Goal: Transaction & Acquisition: Register for event/course

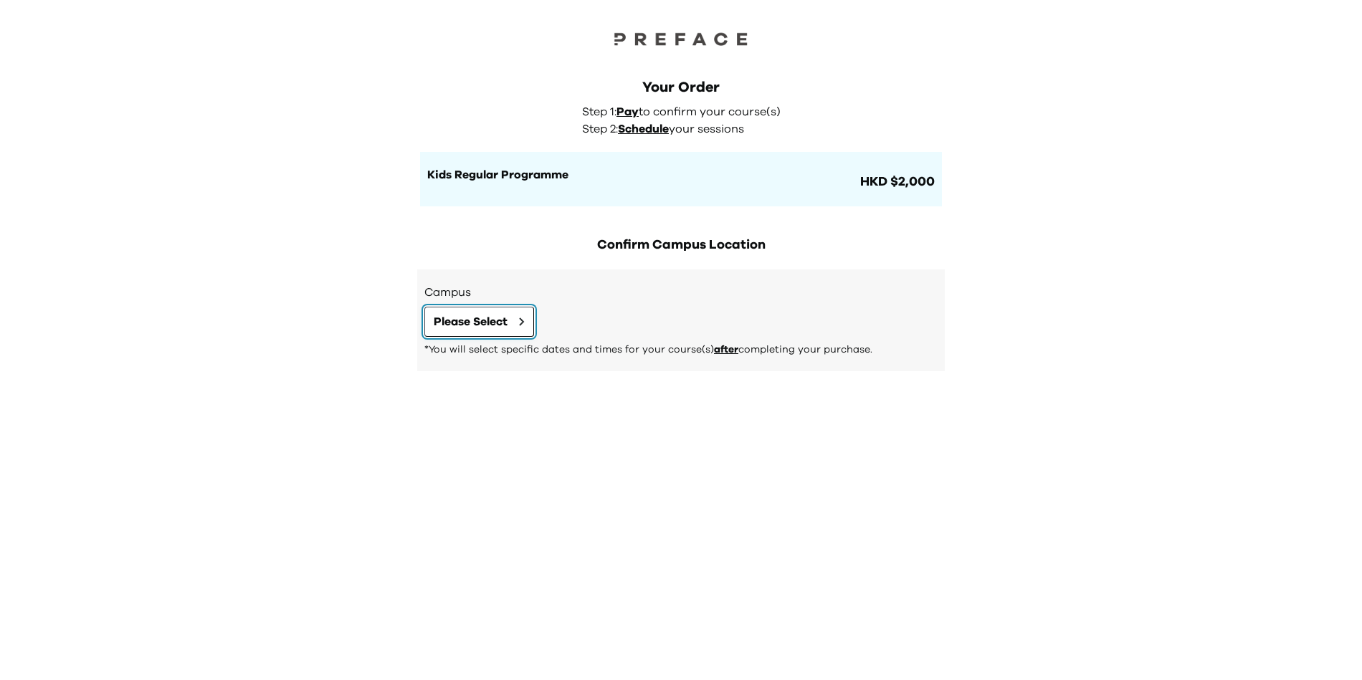
click at [494, 319] on span "Please Select" at bounding box center [471, 321] width 74 height 17
click at [515, 320] on button "Please Select" at bounding box center [479, 322] width 110 height 30
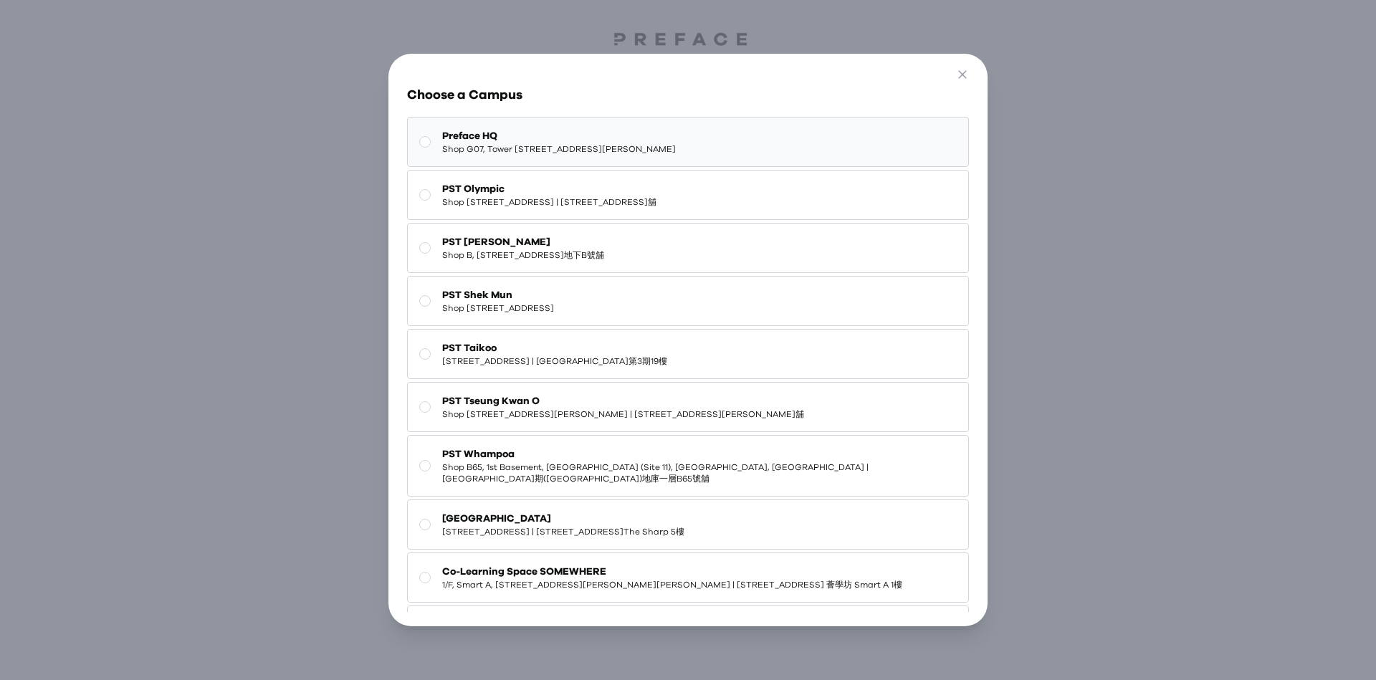
click at [571, 146] on span "Shop G07, Tower 535, 535 Jaffe Road, Causeway Bay | 銅鑼灣謝斐道535號Tower 535 地下G07號舖" at bounding box center [559, 148] width 234 height 11
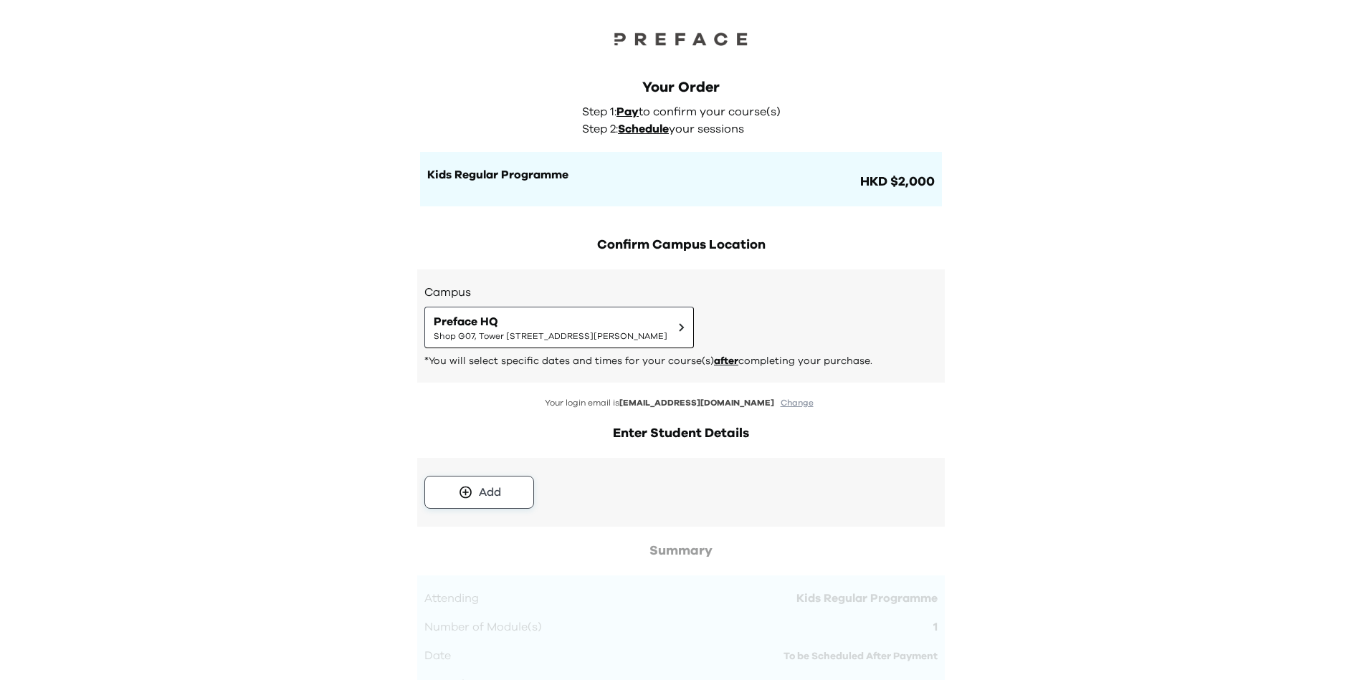
click at [527, 495] on button "Add" at bounding box center [479, 492] width 110 height 33
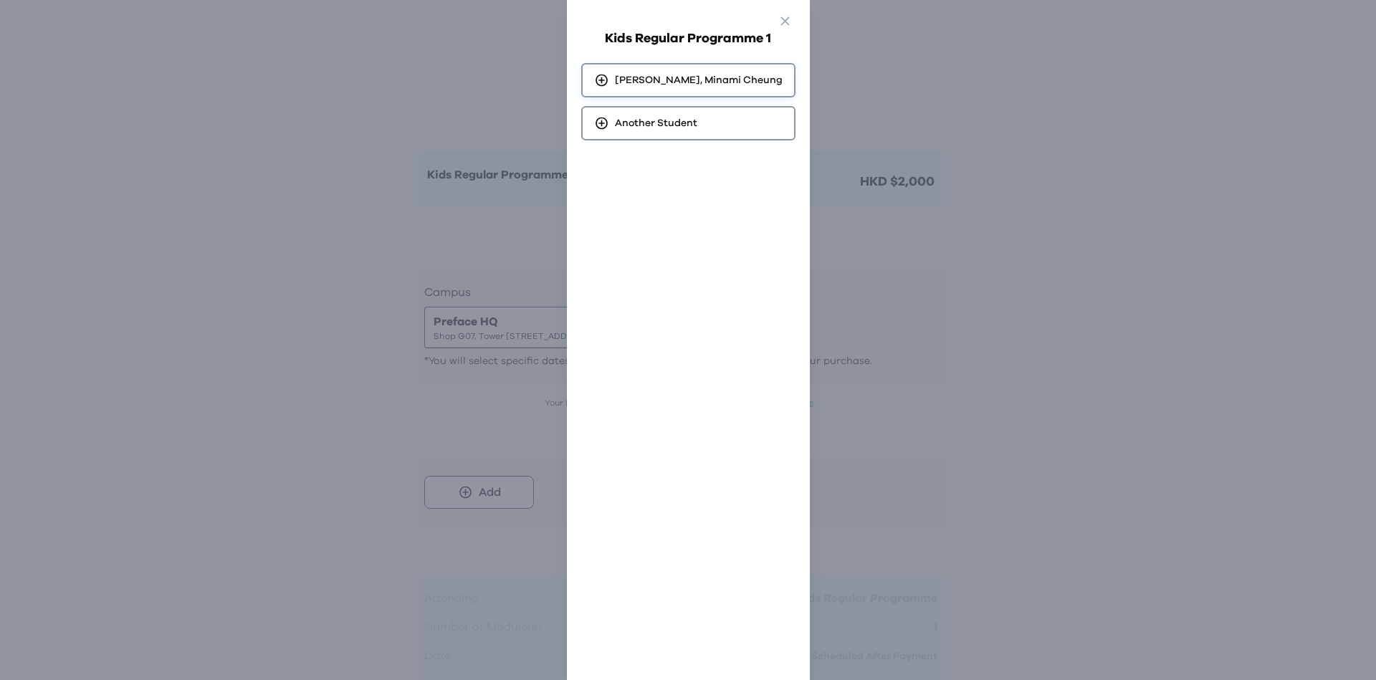
click at [690, 82] on span "[GEOGRAPHIC_DATA], Minami Cheung" at bounding box center [699, 80] width 168 height 14
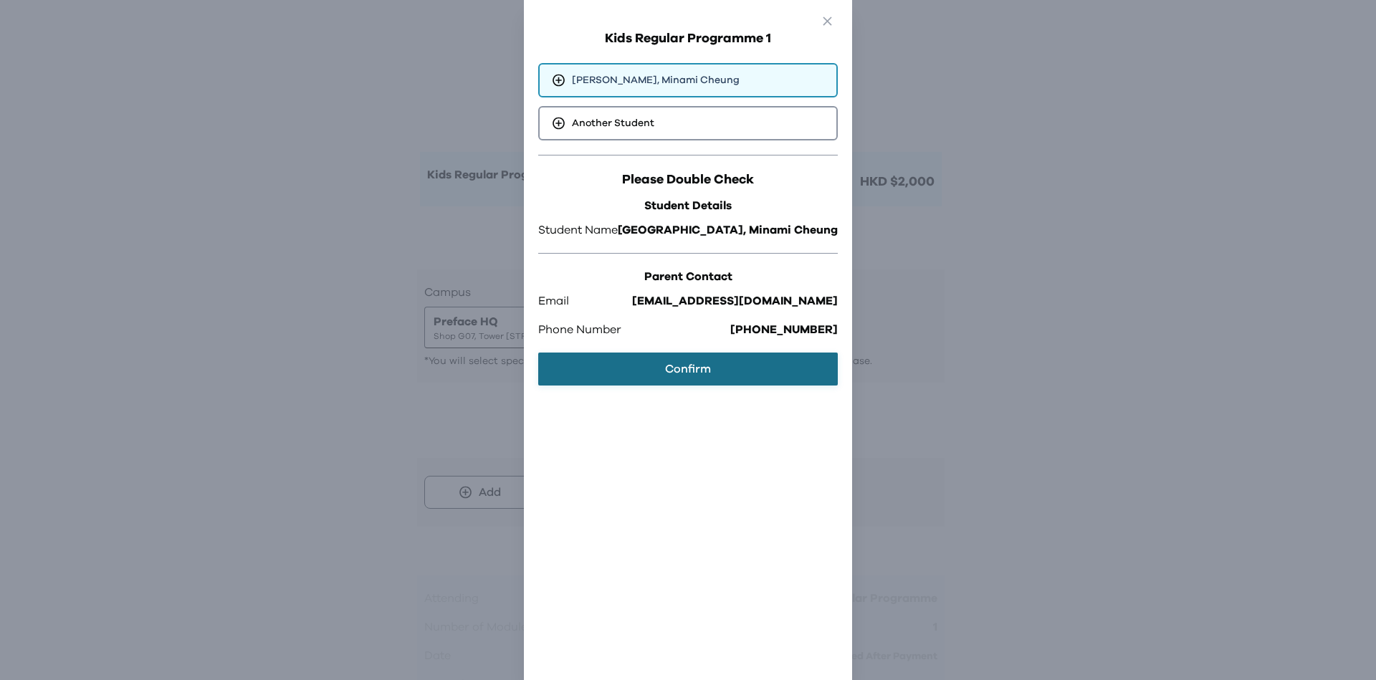
click at [714, 371] on button "Confirm" at bounding box center [688, 369] width 300 height 33
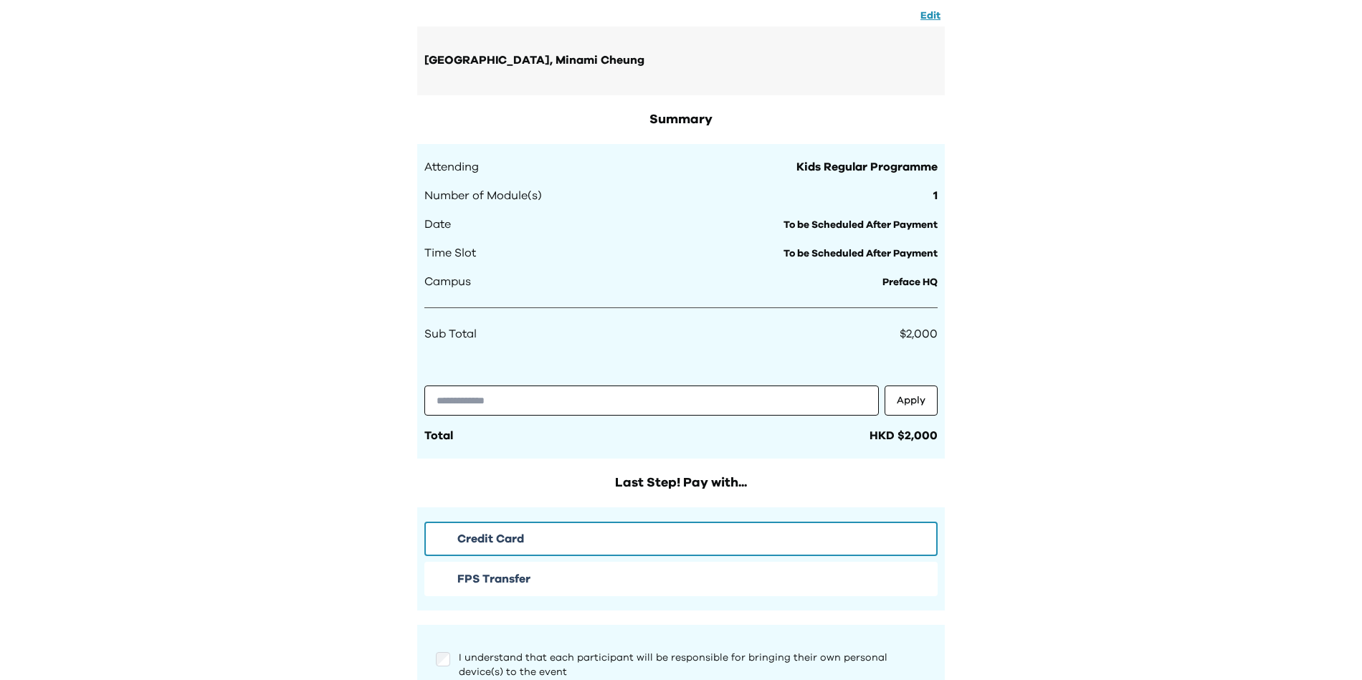
scroll to position [454, 0]
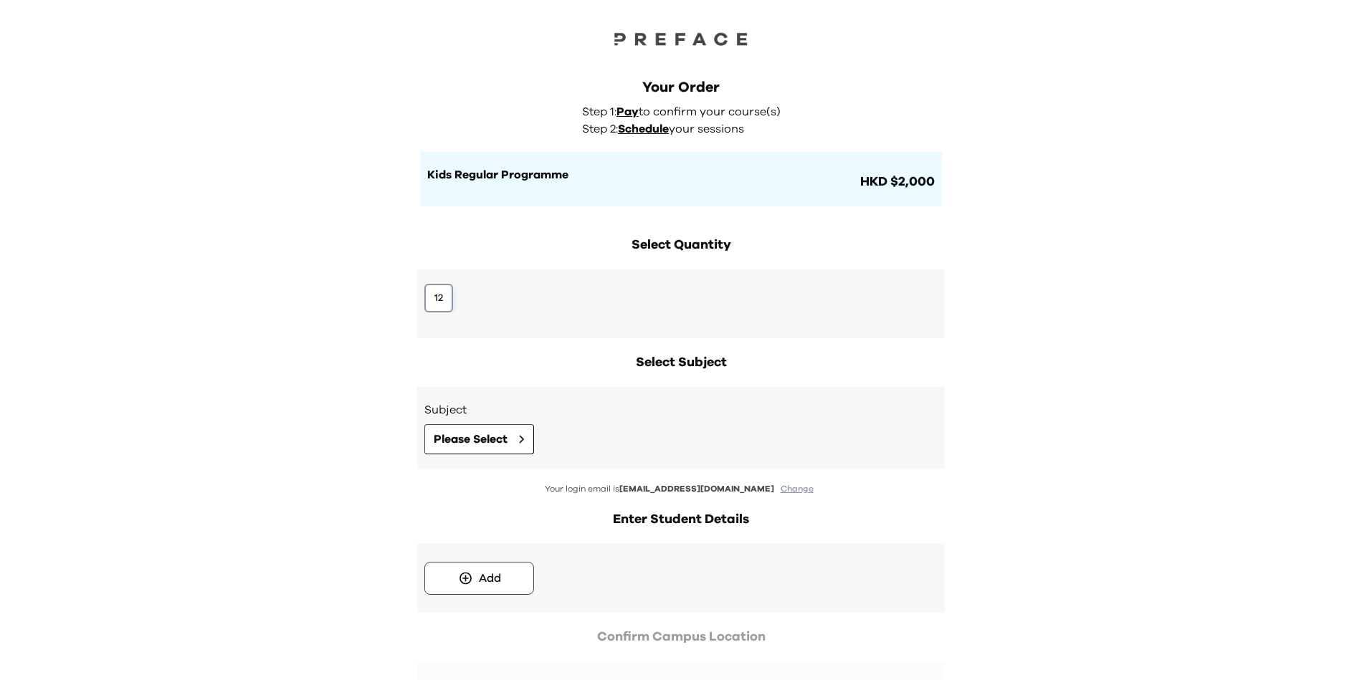
click at [435, 306] on button "12" at bounding box center [438, 298] width 29 height 29
click at [478, 439] on span "Please Select" at bounding box center [471, 439] width 74 height 17
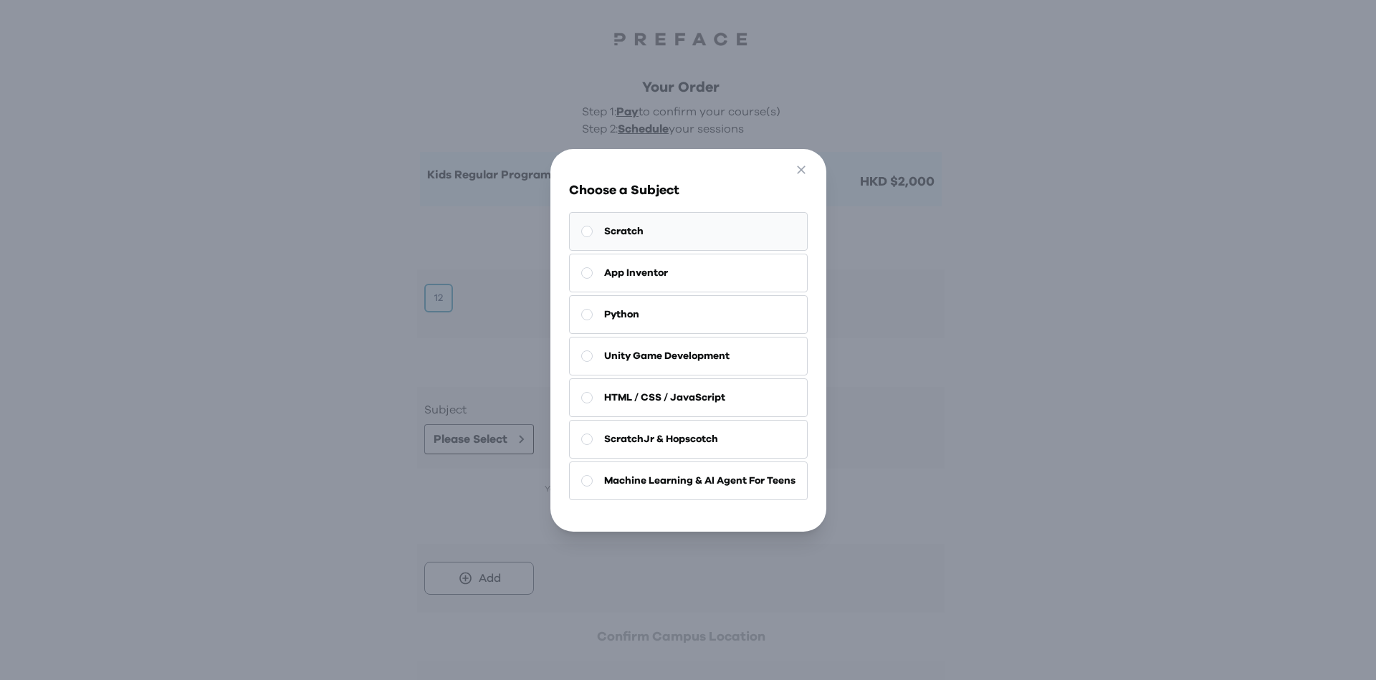
click at [642, 227] on button "Scratch" at bounding box center [688, 231] width 239 height 39
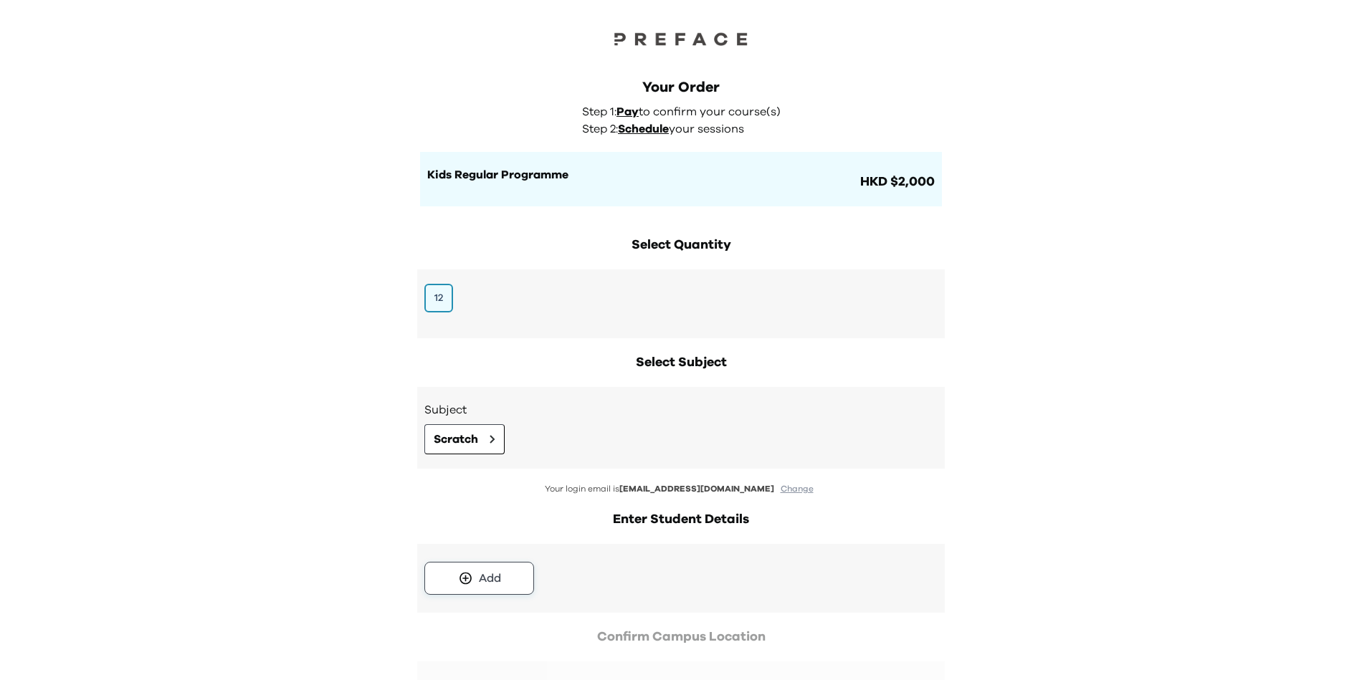
click at [484, 582] on div "Add" at bounding box center [490, 578] width 22 height 17
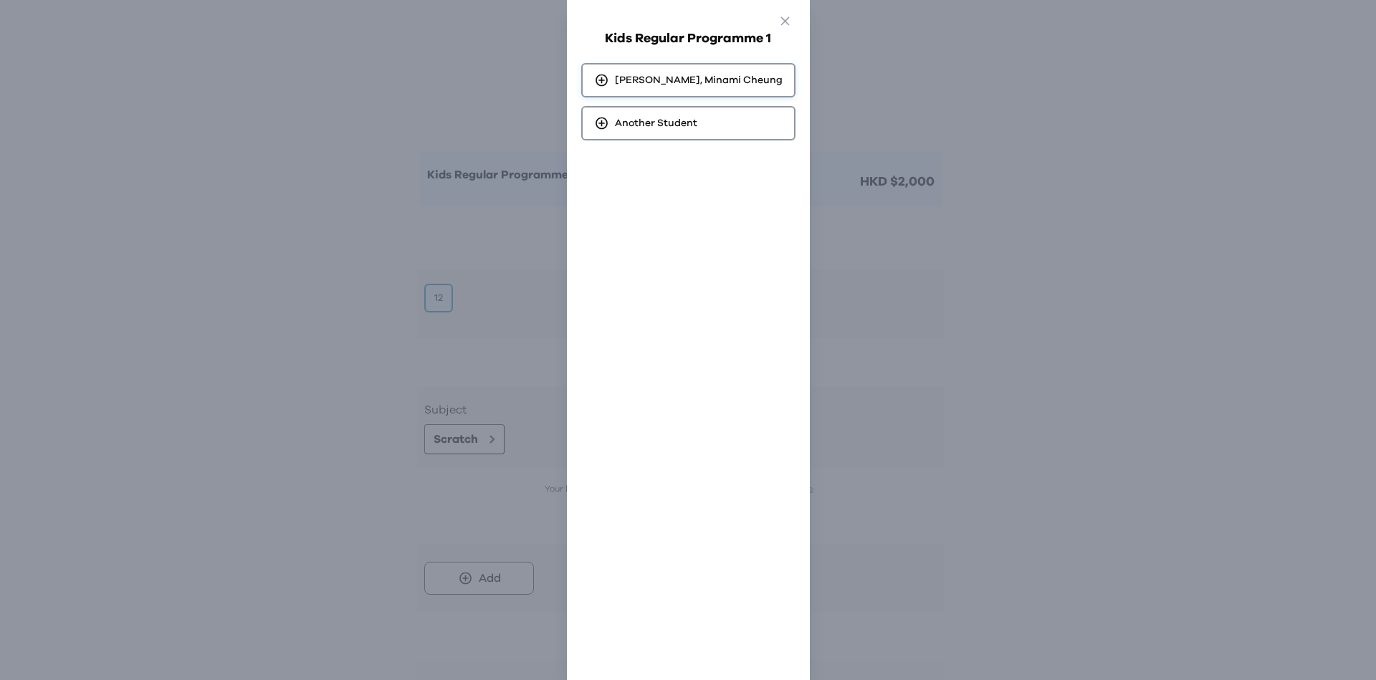
click at [710, 82] on span "Chi Nam, Minami Cheung" at bounding box center [699, 80] width 168 height 14
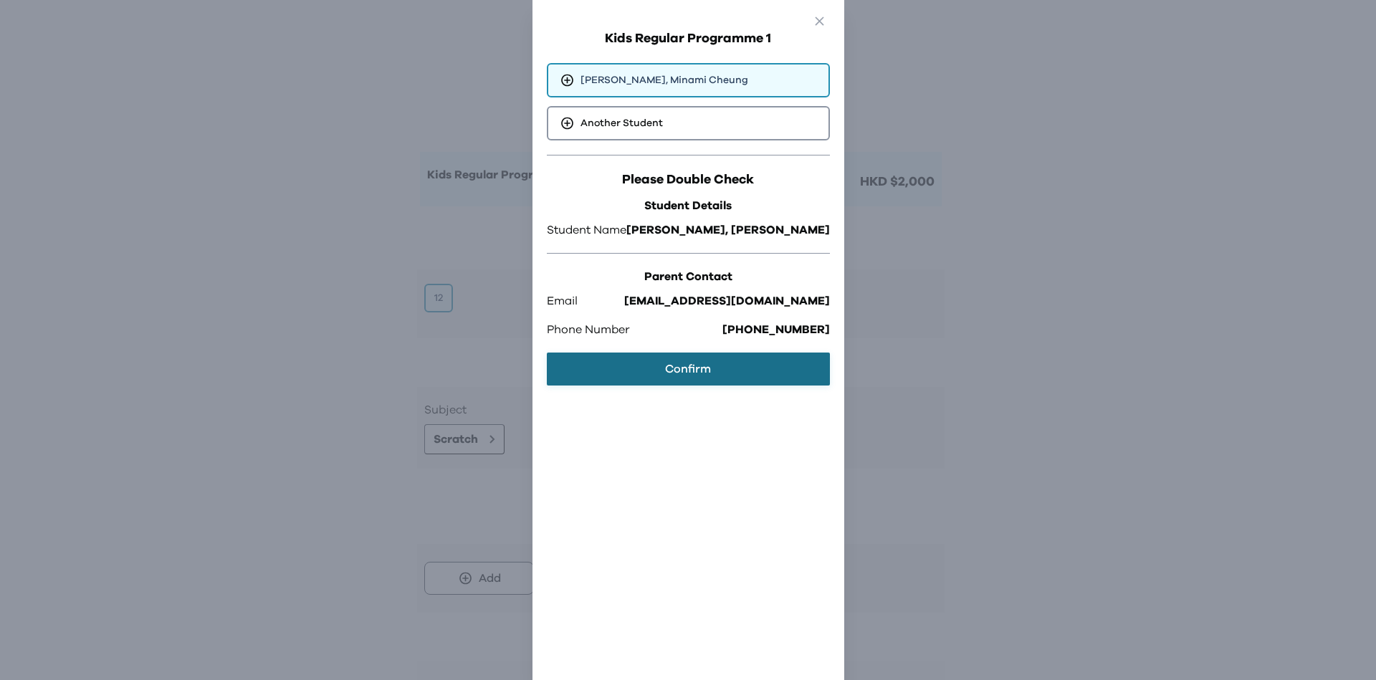
click at [674, 370] on button "Confirm" at bounding box center [688, 369] width 283 height 33
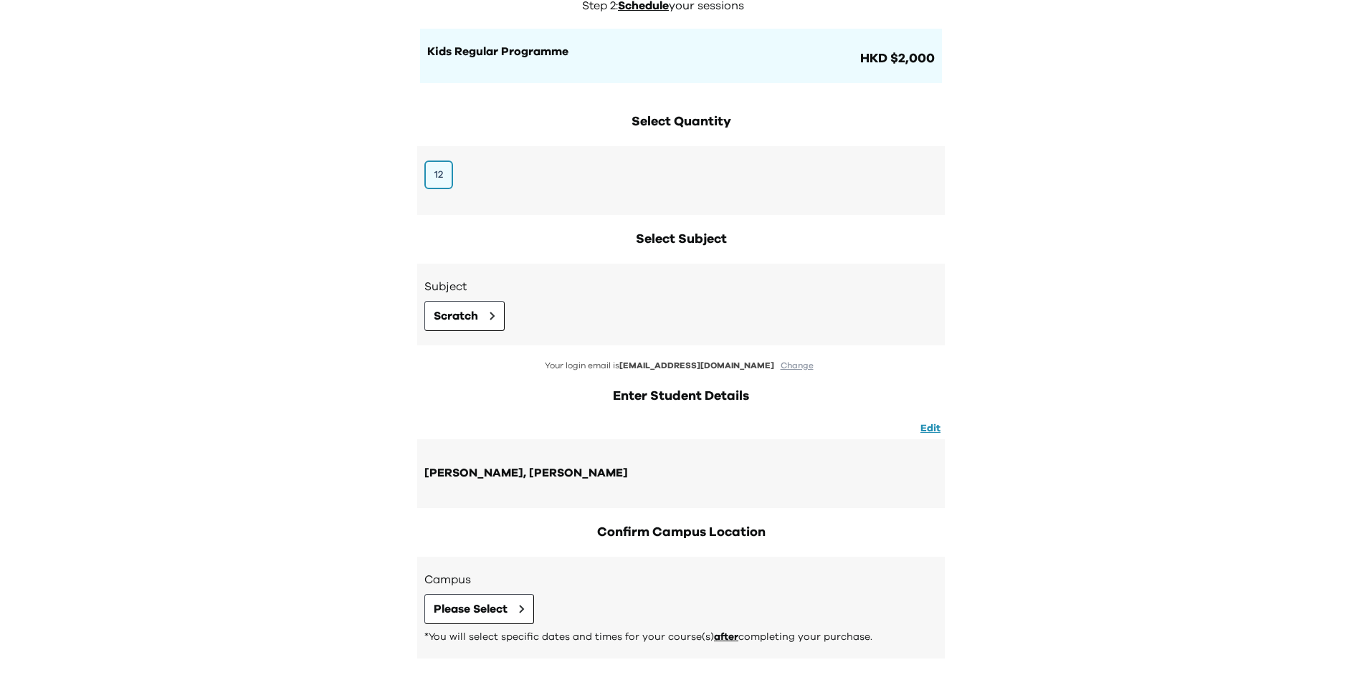
scroll to position [190, 0]
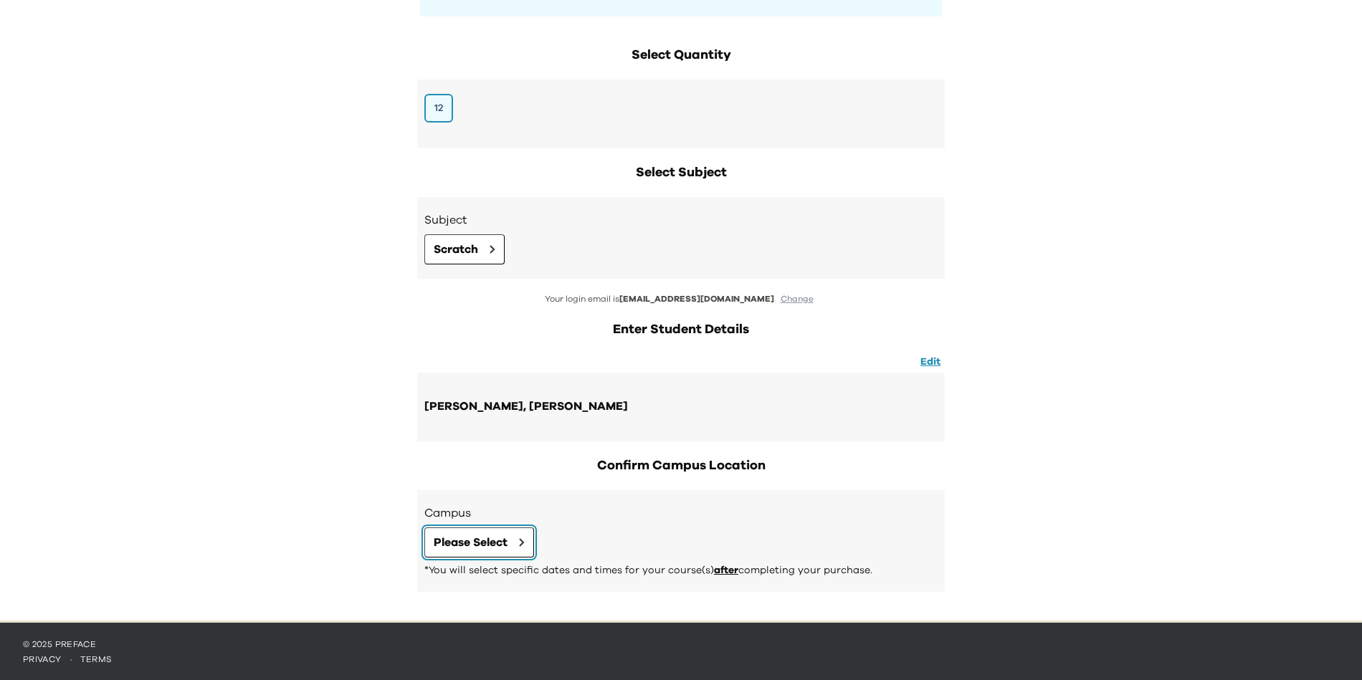
click at [488, 541] on span "Please Select" at bounding box center [471, 542] width 74 height 17
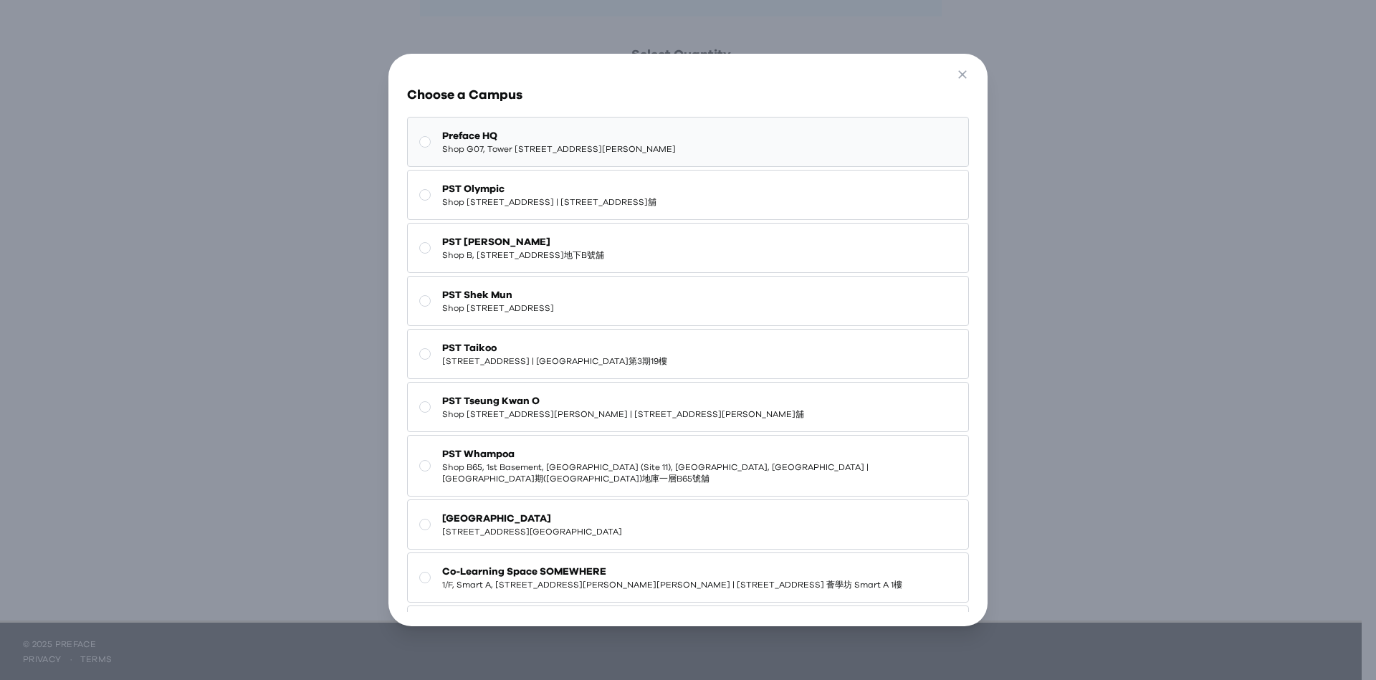
click at [578, 130] on span "Preface HQ" at bounding box center [559, 136] width 234 height 14
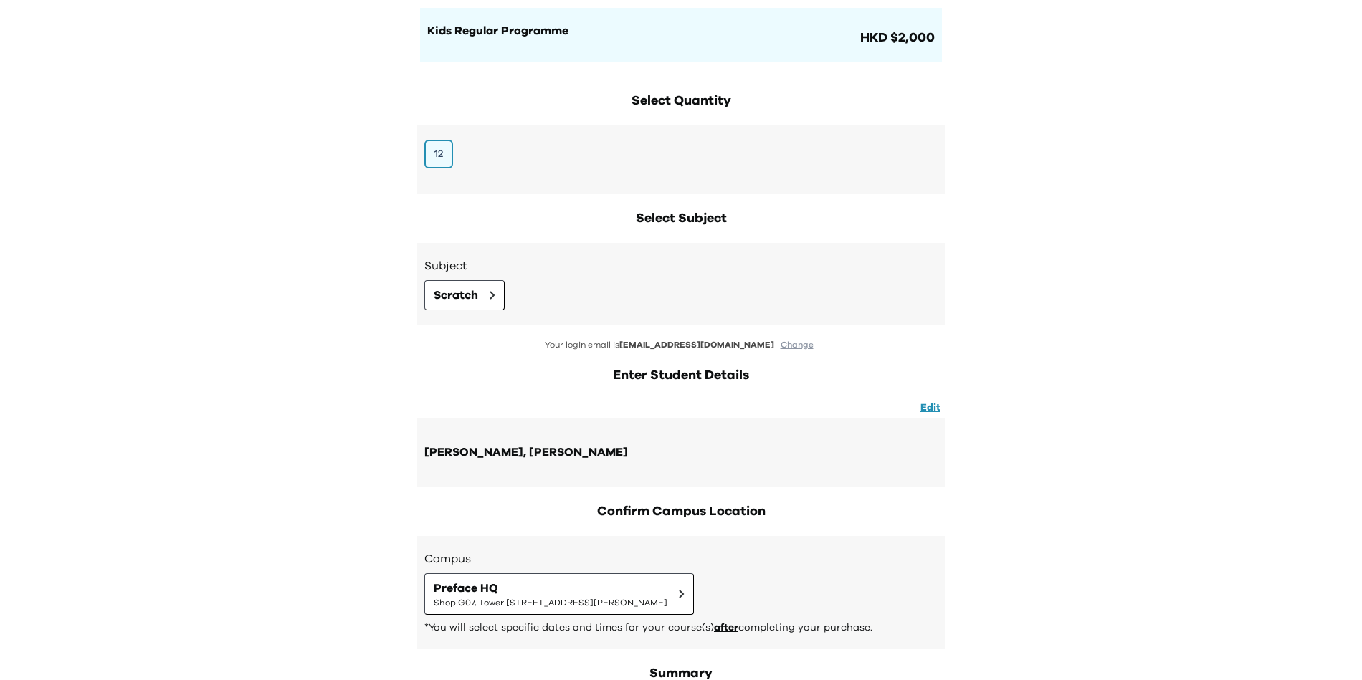
scroll to position [141, 0]
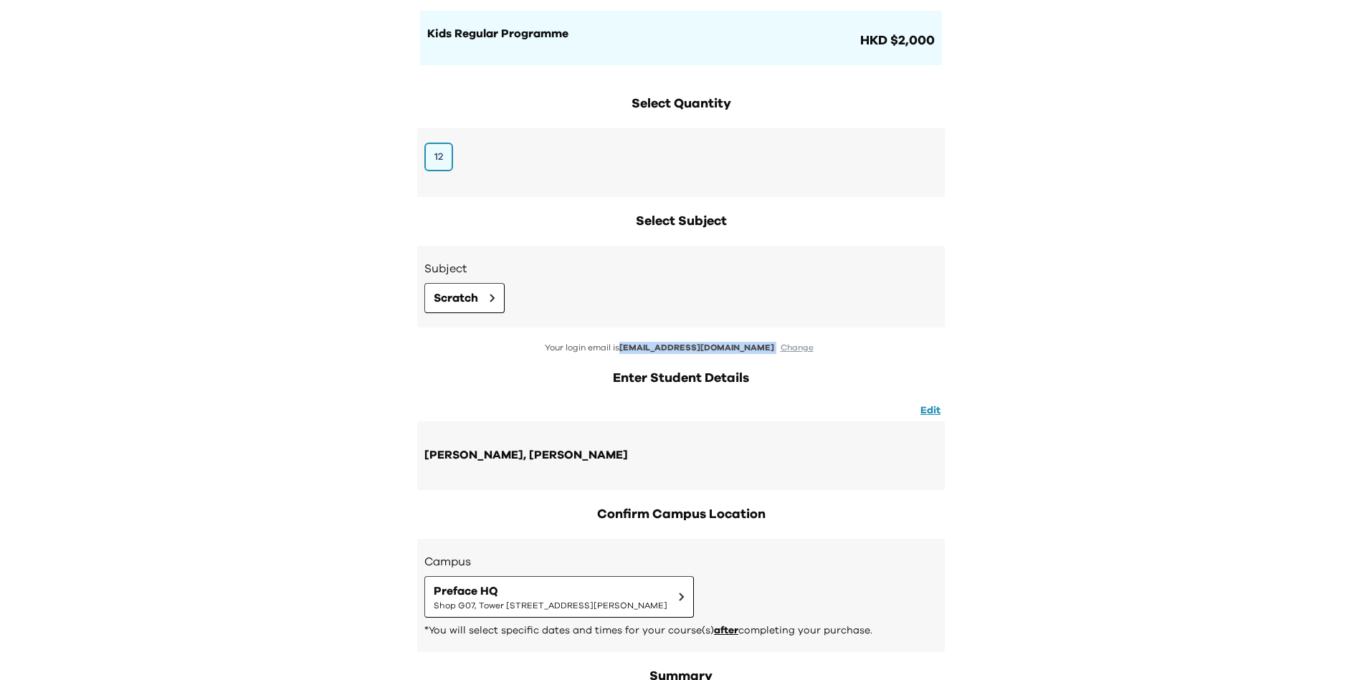
drag, startPoint x: 643, startPoint y: 342, endPoint x: 756, endPoint y: 342, distance: 113.3
click at [756, 342] on p "Your login email is millieliem@hotmail.com Change" at bounding box center [681, 348] width 528 height 12
click at [841, 424] on div "[PERSON_NAME], [PERSON_NAME]" at bounding box center [681, 455] width 528 height 69
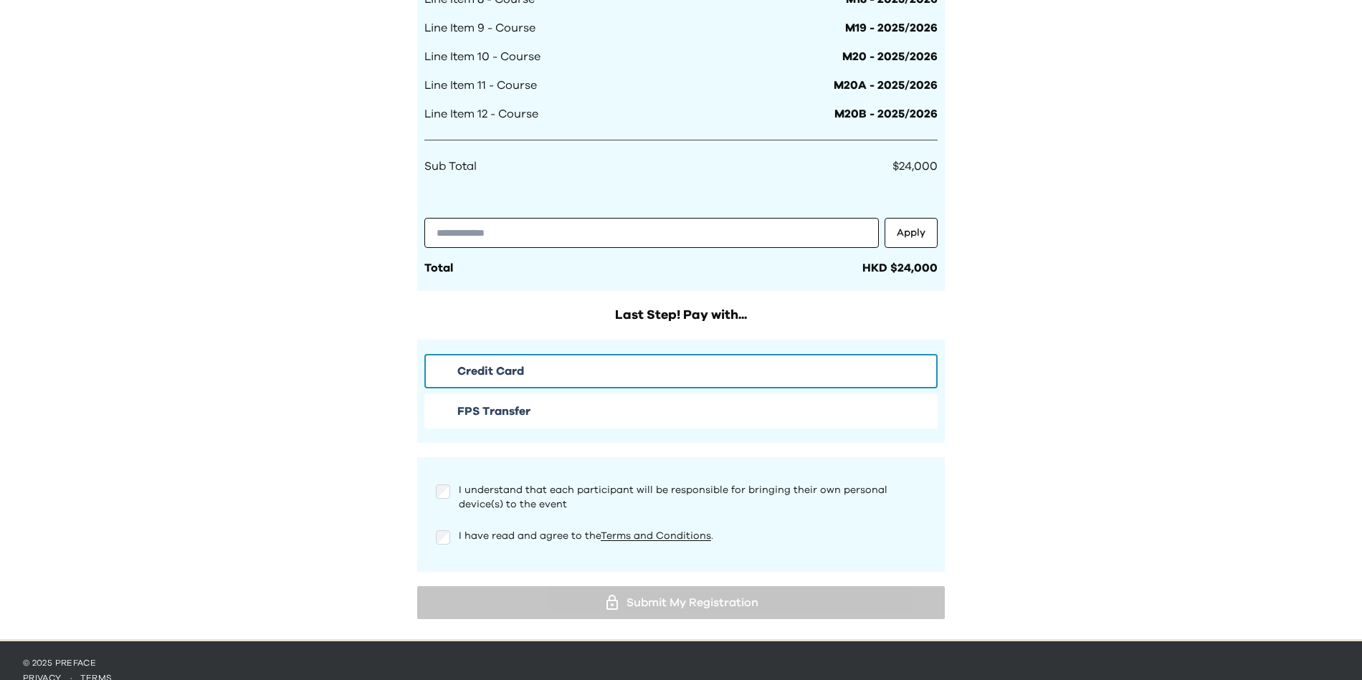
scroll to position [1228, 0]
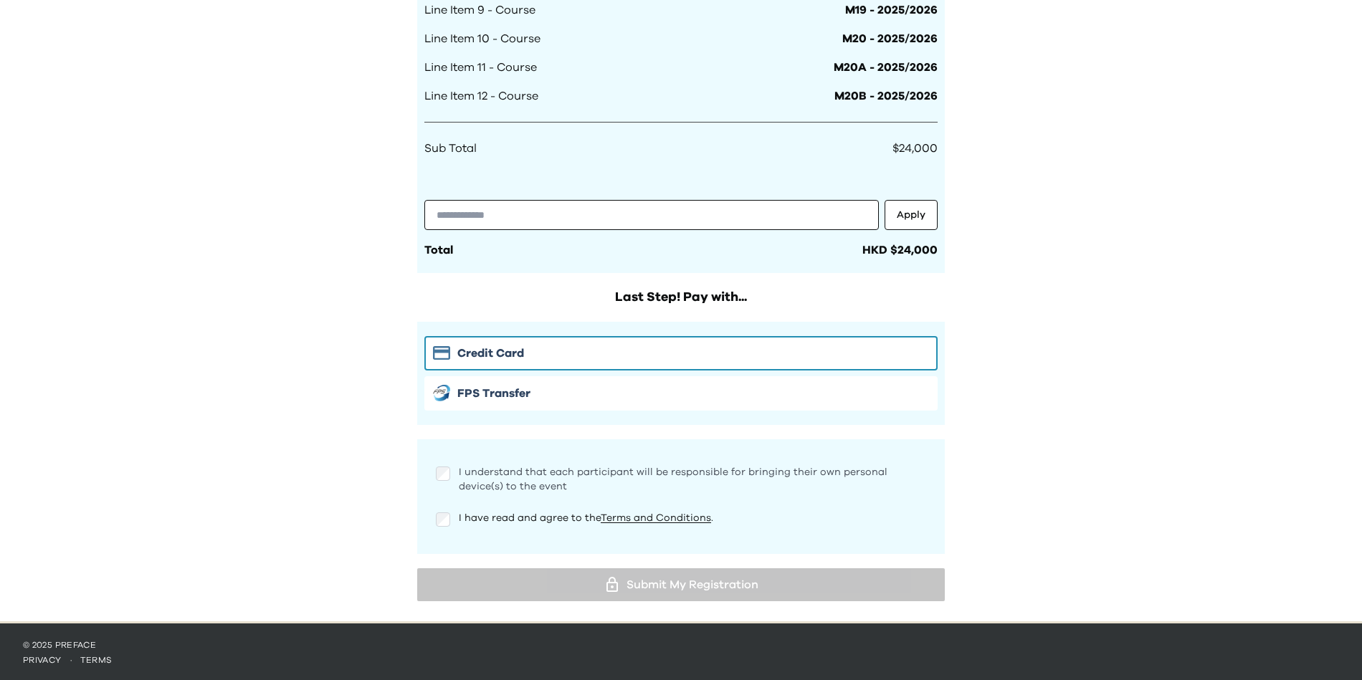
click at [482, 483] on span "I understand that each participant will be responsible for bringing their own p…" at bounding box center [673, 479] width 429 height 24
click at [480, 513] on span "I have read and agree to the Terms and Conditions ." at bounding box center [586, 518] width 254 height 10
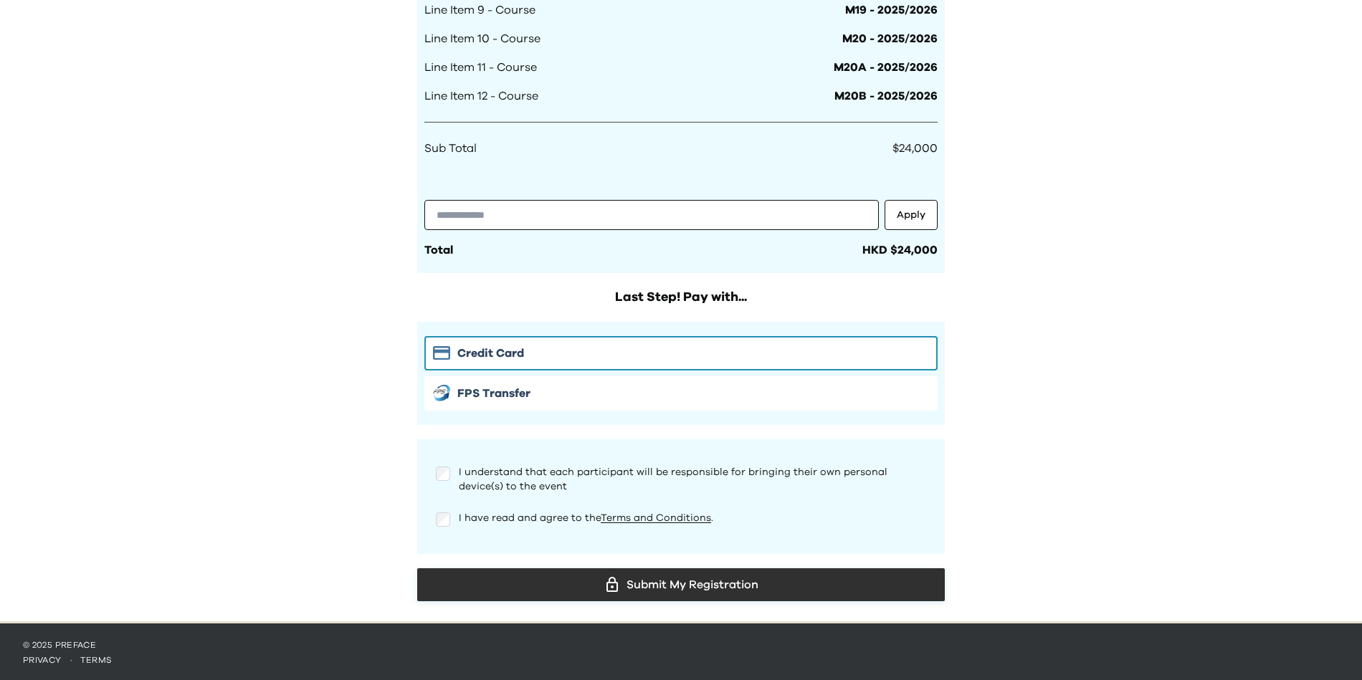
click at [654, 591] on div "Submit My Registration" at bounding box center [681, 585] width 505 height 22
